Goal: Task Accomplishment & Management: Complete application form

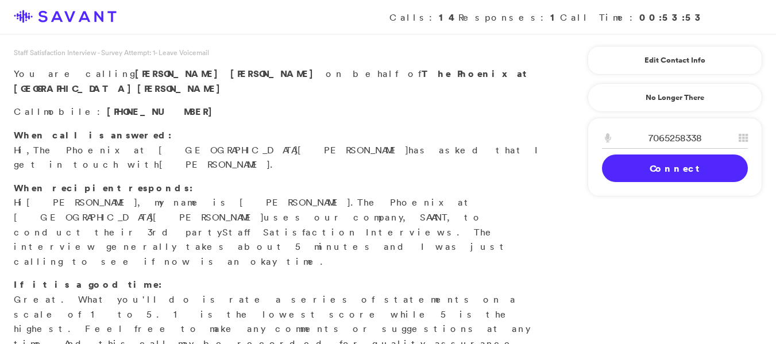
click at [692, 175] on link "Connect" at bounding box center [675, 169] width 146 height 28
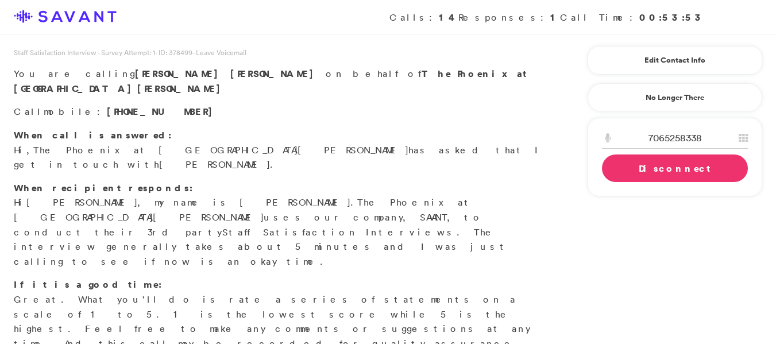
click at [670, 170] on link "Disconnect" at bounding box center [675, 169] width 146 height 28
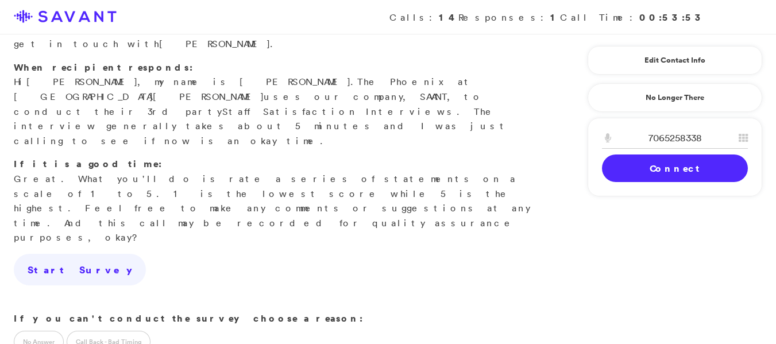
scroll to position [125, 0]
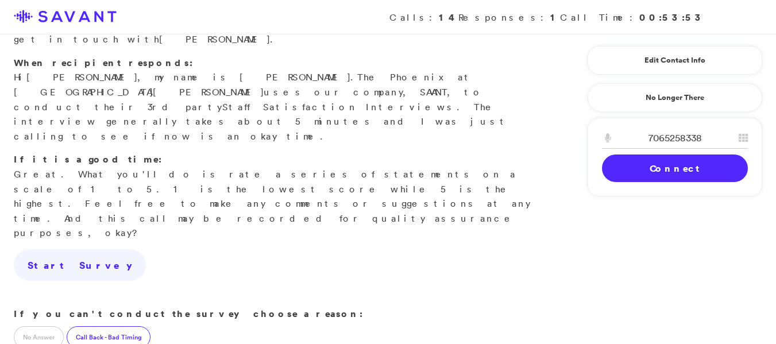
click at [109, 326] on label "Call Back - Bad Timing" at bounding box center [109, 337] width 84 height 22
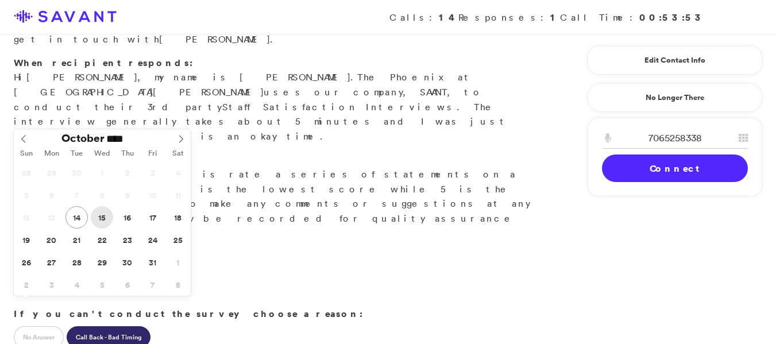
type input "**********"
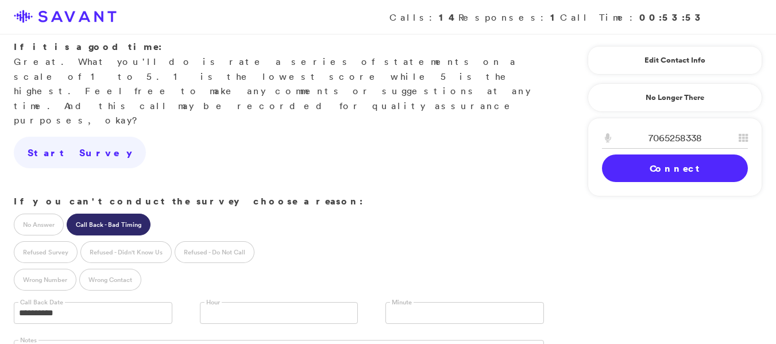
scroll to position [239, 0]
click at [227, 301] on link at bounding box center [279, 312] width 159 height 22
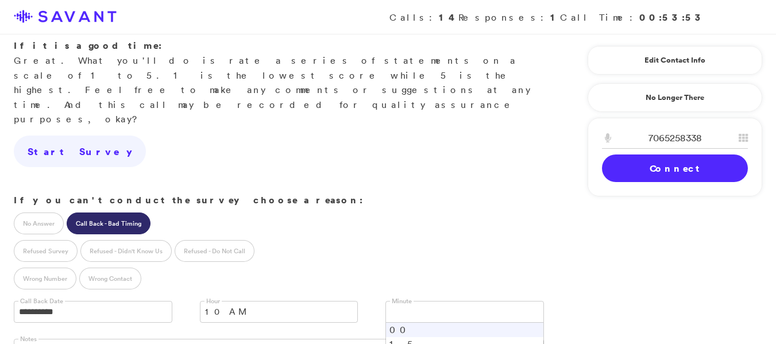
click at [407, 301] on link at bounding box center [465, 312] width 159 height 22
click at [399, 323] on li "00" at bounding box center [464, 330] width 157 height 14
